Goal: Task Accomplishment & Management: Use online tool/utility

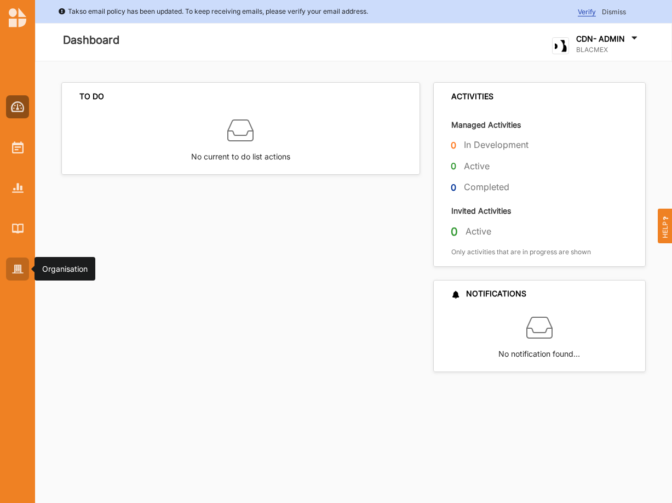
click at [11, 265] on div at bounding box center [17, 268] width 23 height 23
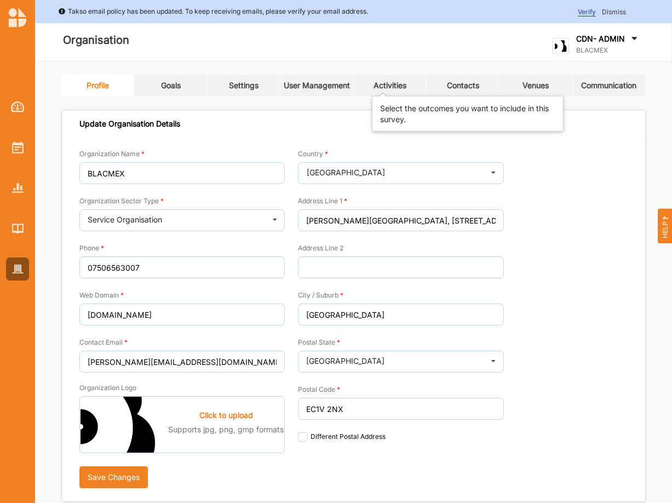
click at [383, 85] on div "Activities" at bounding box center [389, 86] width 33 height 10
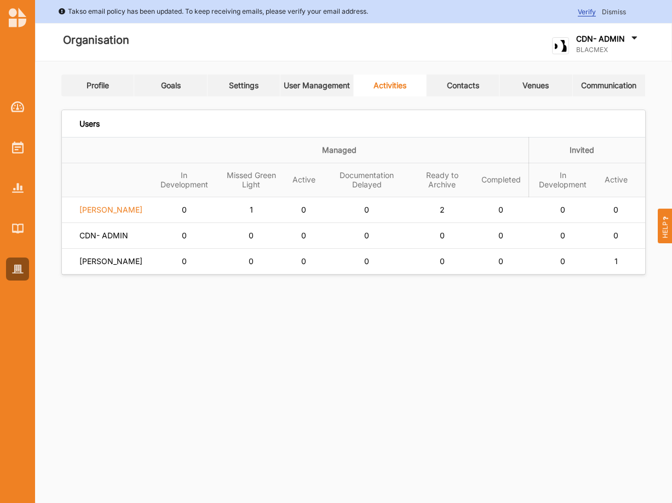
click at [110, 215] on label "[PERSON_NAME]" at bounding box center [110, 210] width 63 height 10
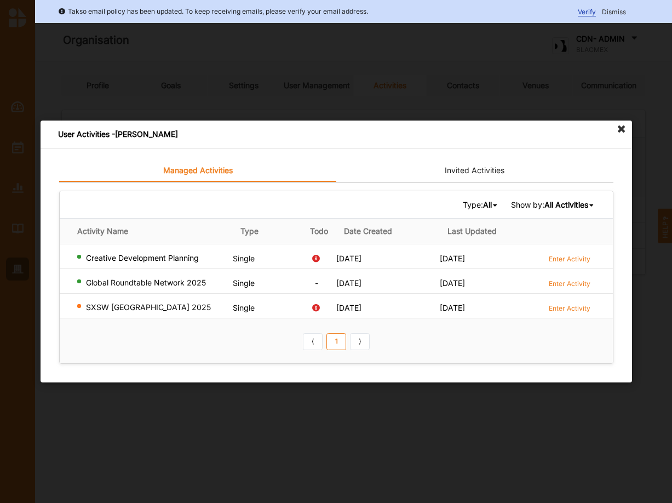
click at [355, 131] on div "User Activities - [PERSON_NAME]" at bounding box center [336, 134] width 591 height 28
click at [565, 282] on label "Enter Activity" at bounding box center [569, 283] width 42 height 9
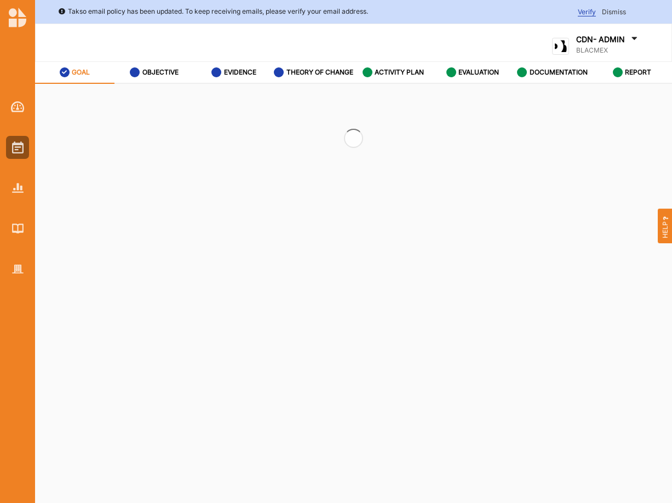
select select "3"
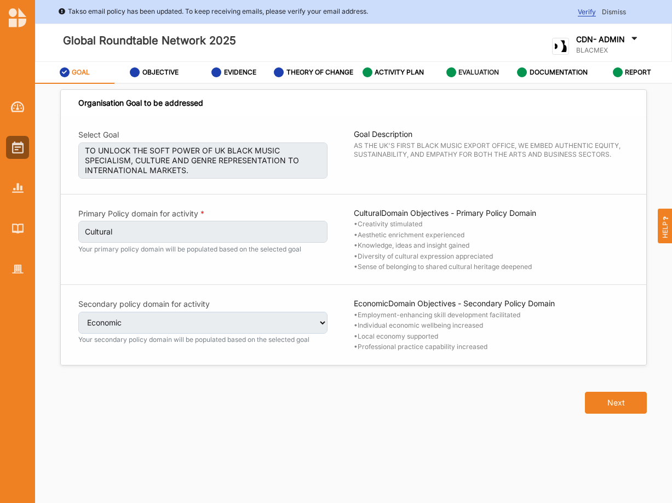
click at [463, 77] on label "EVALUATION" at bounding box center [478, 72] width 41 height 9
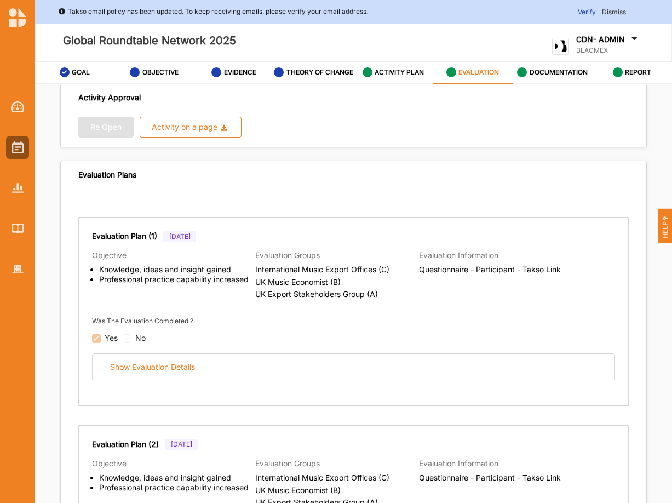
scroll to position [93, 0]
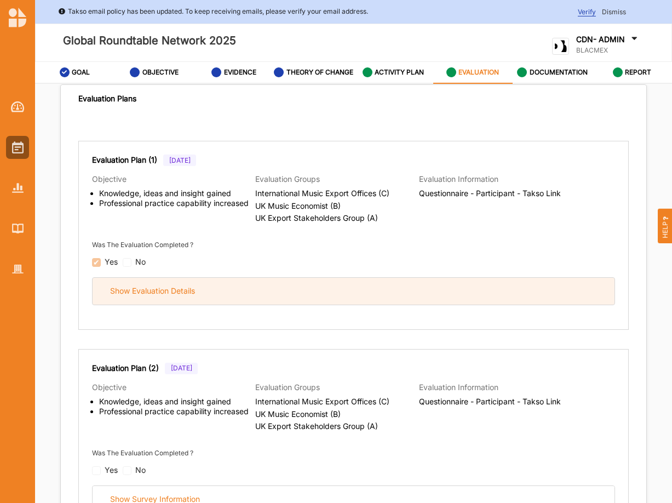
click at [122, 304] on div "Show Evaluation Details" at bounding box center [354, 291] width 522 height 27
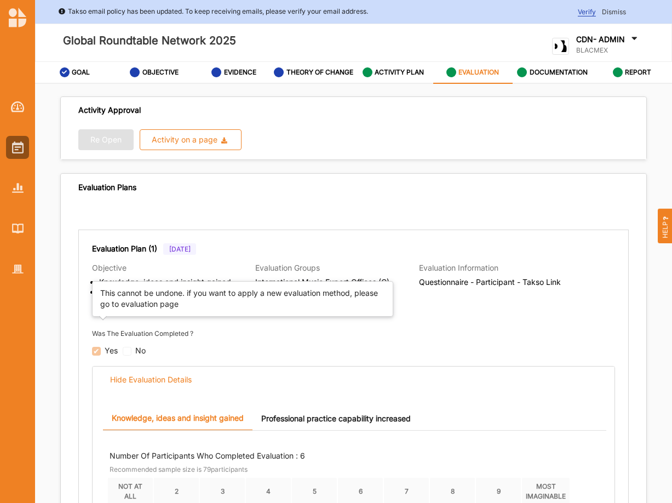
scroll to position [0, 0]
